Goal: Task Accomplishment & Management: Complete application form

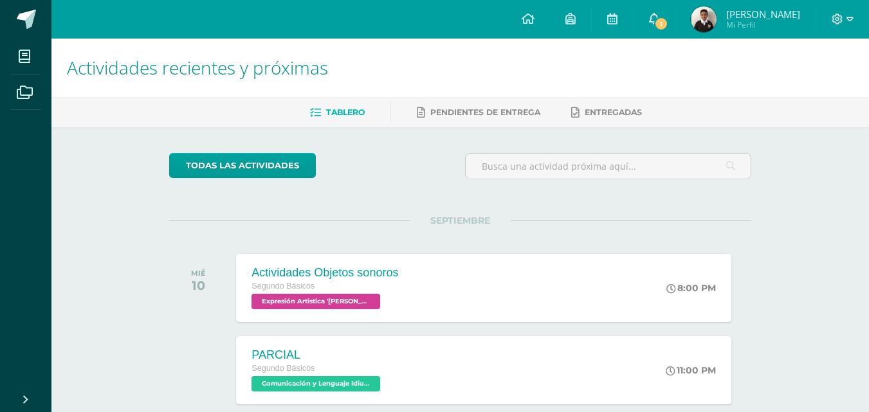
click at [665, 28] on span "1" at bounding box center [661, 24] width 14 height 14
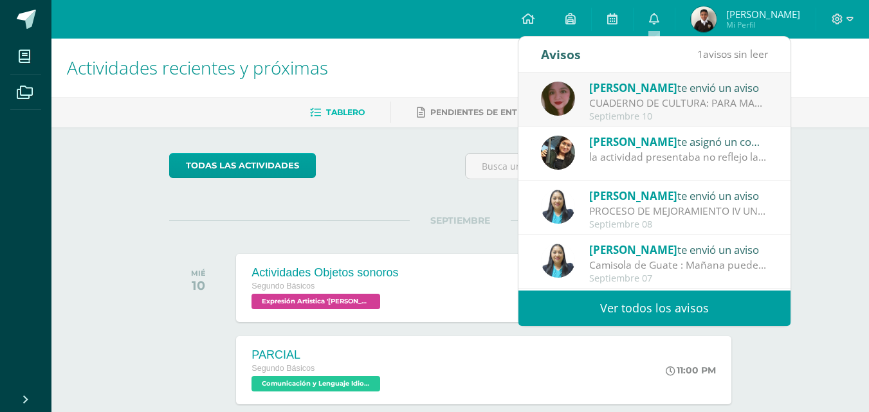
click at [820, 78] on h1 "Actividades recientes y próximas" at bounding box center [460, 68] width 786 height 59
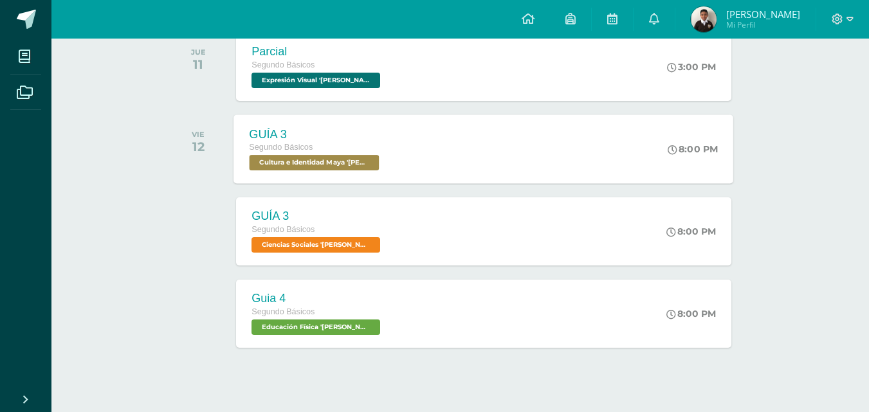
scroll to position [402, 0]
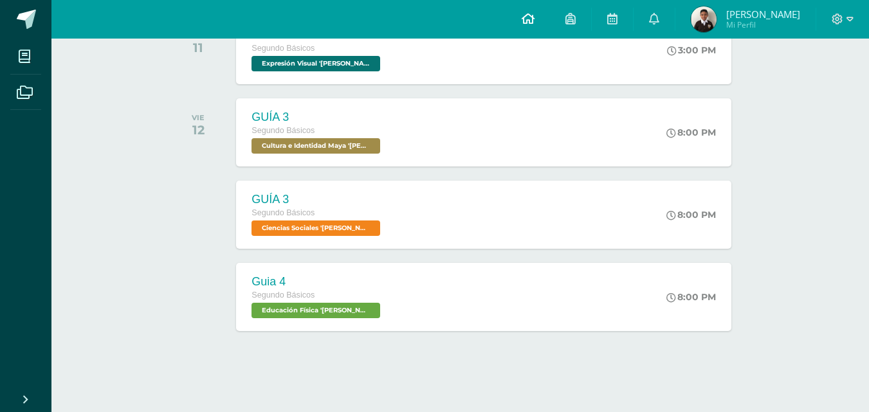
click at [530, 18] on icon at bounding box center [527, 19] width 13 height 12
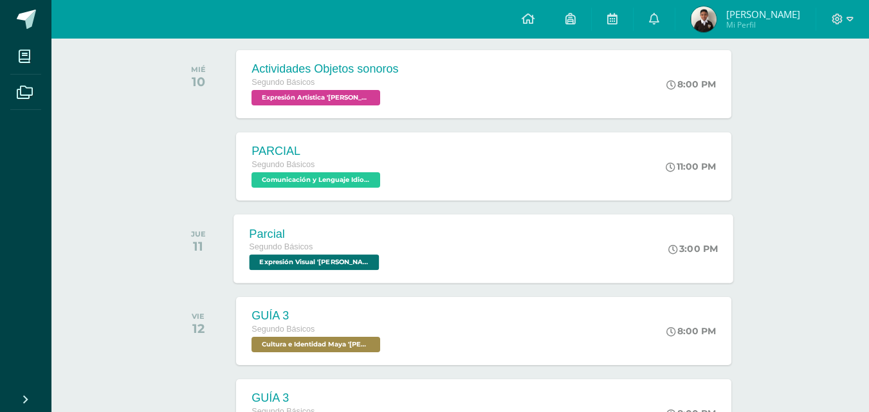
scroll to position [145, 0]
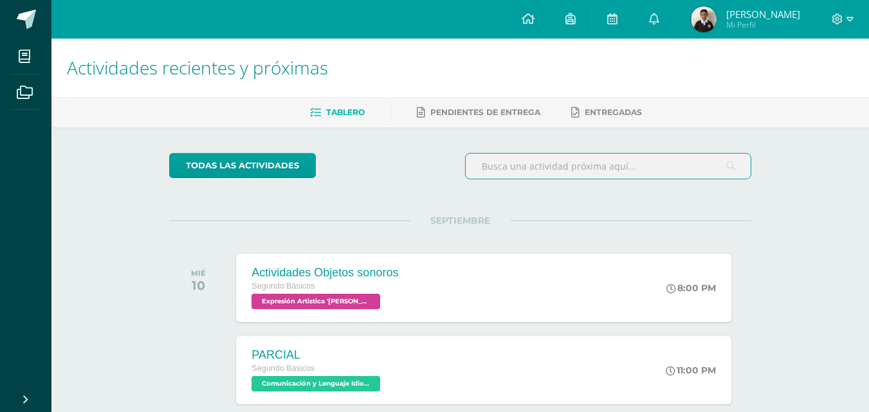
click at [638, 154] on input "text" at bounding box center [607, 166] width 285 height 25
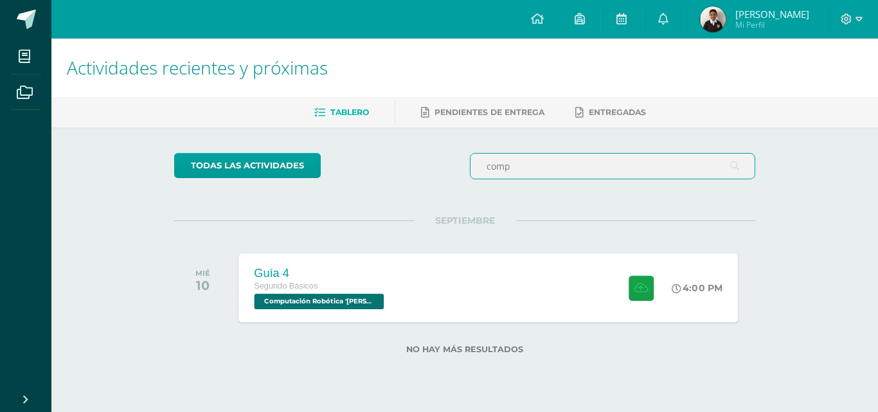
type input "comp"
click at [393, 299] on div "Guía 4 Segundo Básicos Computación Robótica '[PERSON_NAME]'" at bounding box center [321, 287] width 164 height 69
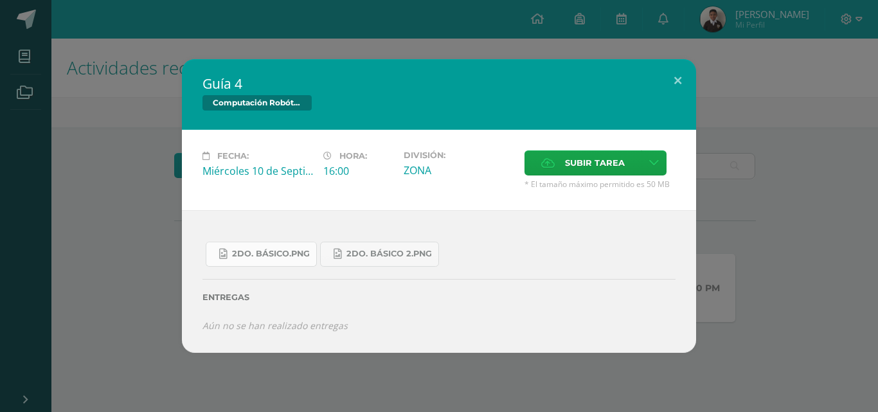
click at [301, 244] on link "2do. Básico.png" at bounding box center [261, 254] width 111 height 25
click at [396, 255] on span "2do. Básico 2.png" at bounding box center [390, 254] width 86 height 10
click at [369, 255] on span "2do. Básico 2.png" at bounding box center [390, 254] width 86 height 10
click at [275, 250] on span "2do. Básico.png" at bounding box center [271, 254] width 78 height 10
click at [559, 167] on label "Subir tarea" at bounding box center [583, 162] width 117 height 25
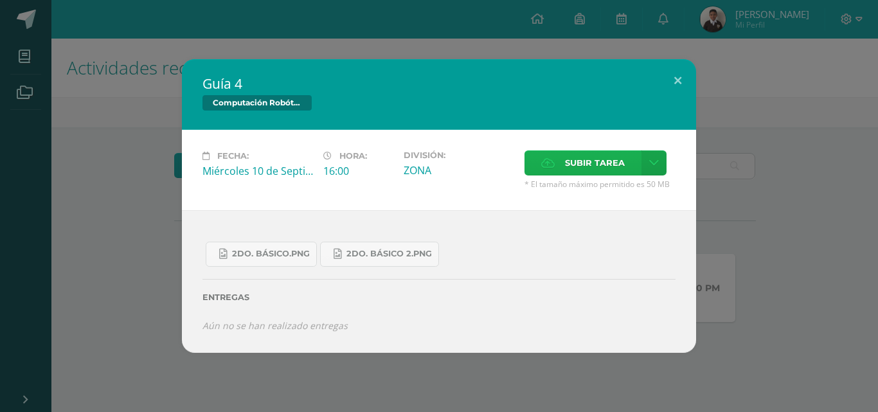
click at [0, 0] on input "Subir tarea" at bounding box center [0, 0] width 0 height 0
